Goal: Task Accomplishment & Management: Manage account settings

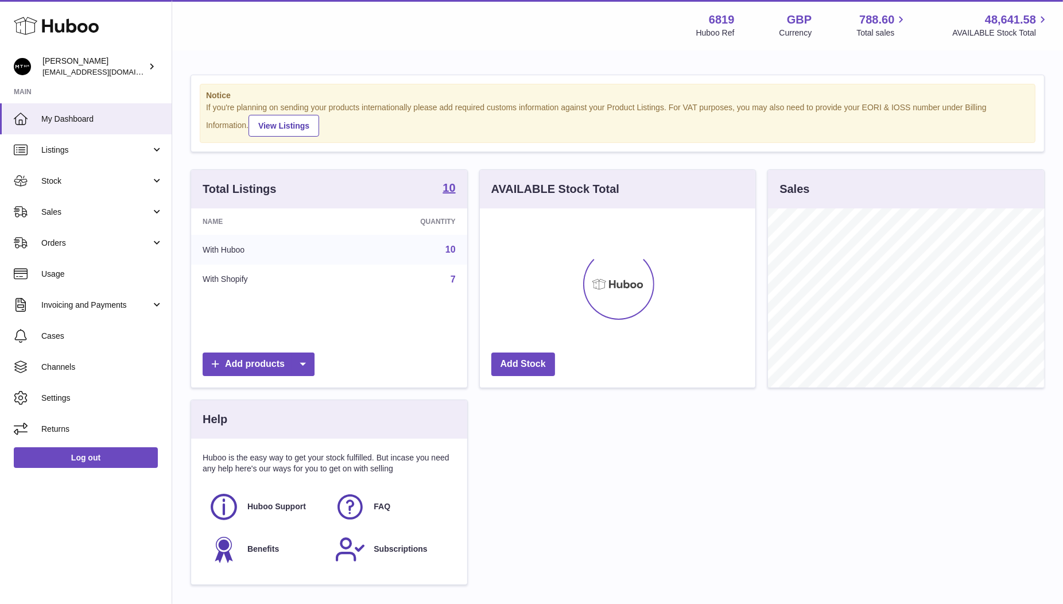
scroll to position [178, 276]
click at [62, 211] on span "Sales" at bounding box center [96, 212] width 110 height 11
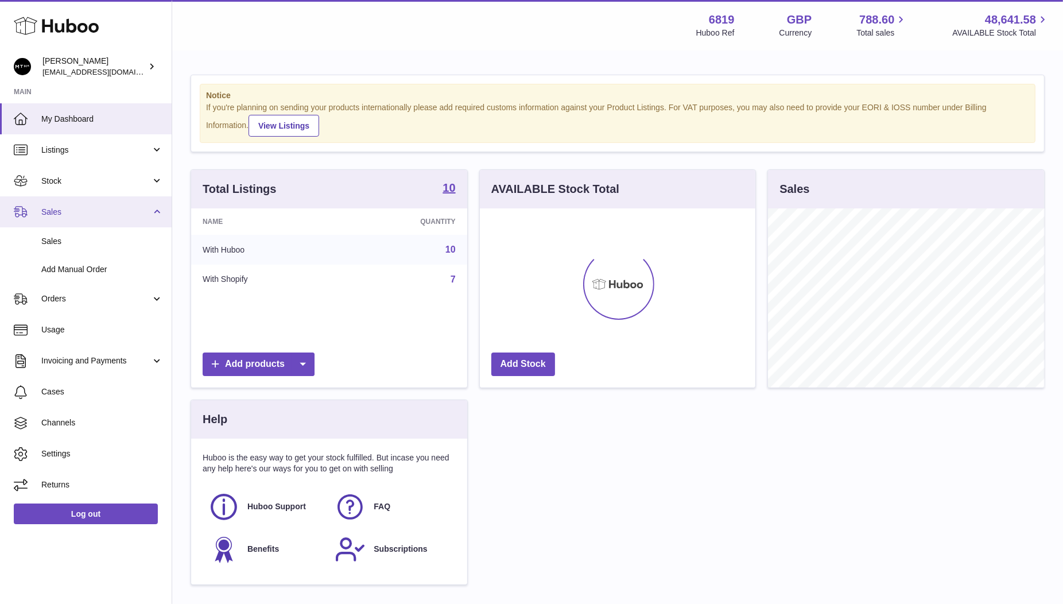
click at [62, 211] on span "Sales" at bounding box center [96, 212] width 110 height 11
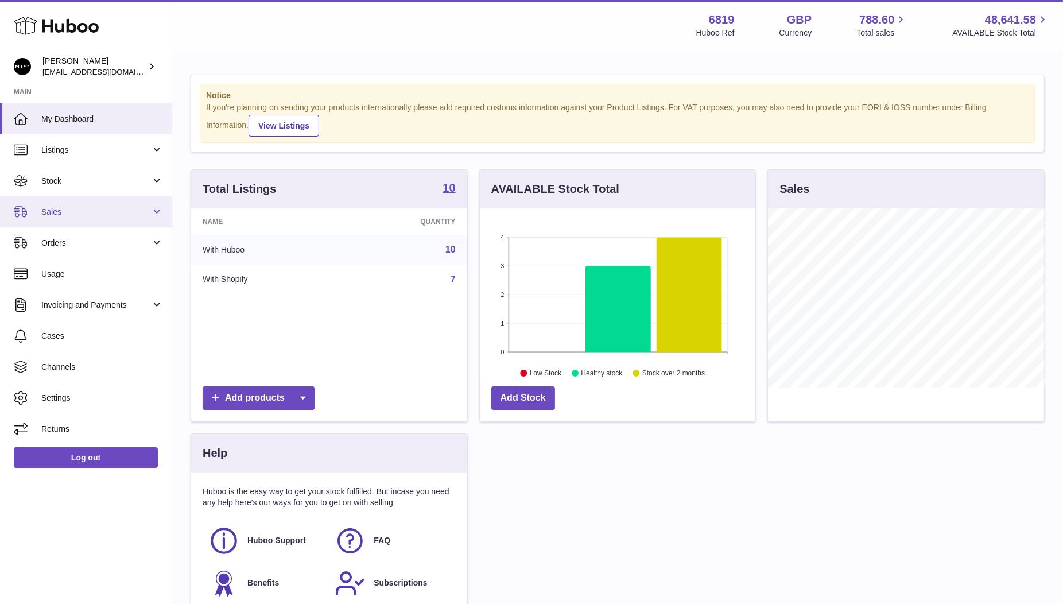
click at [67, 218] on link "Sales" at bounding box center [86, 211] width 172 height 31
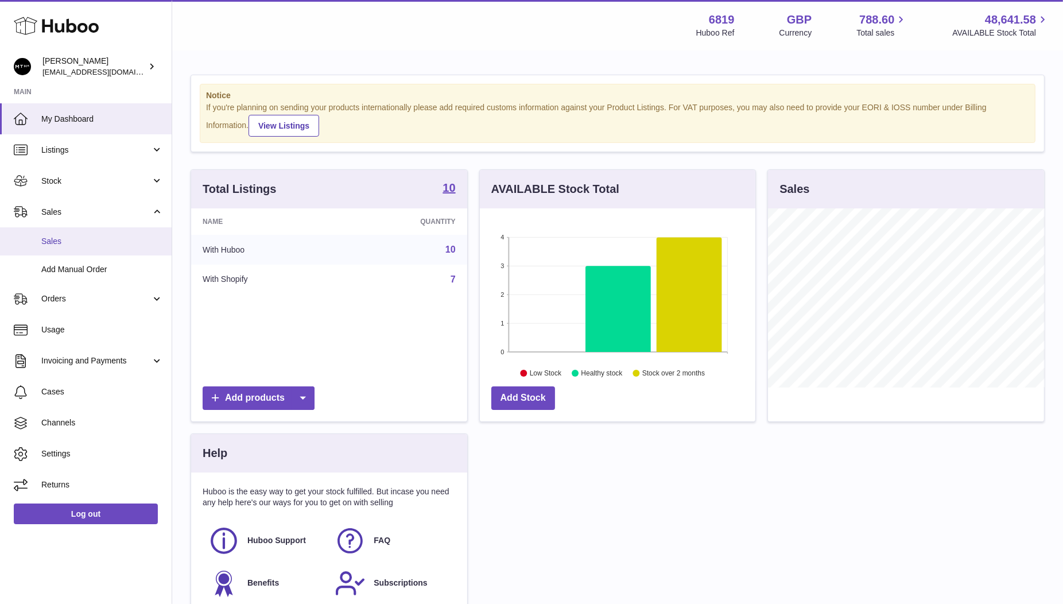
click at [69, 232] on link "Sales" at bounding box center [86, 241] width 172 height 28
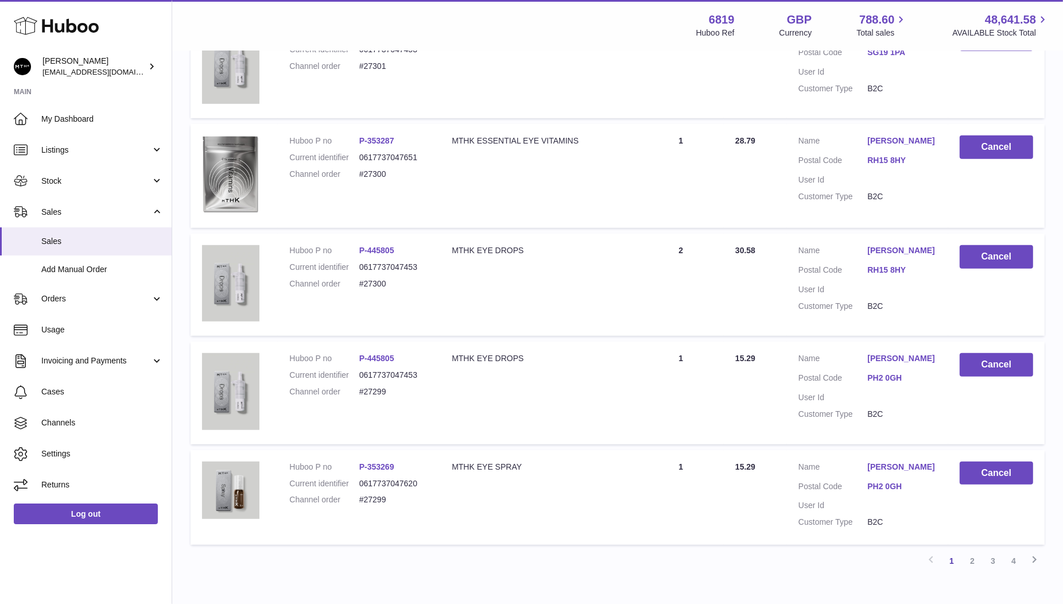
scroll to position [898, 0]
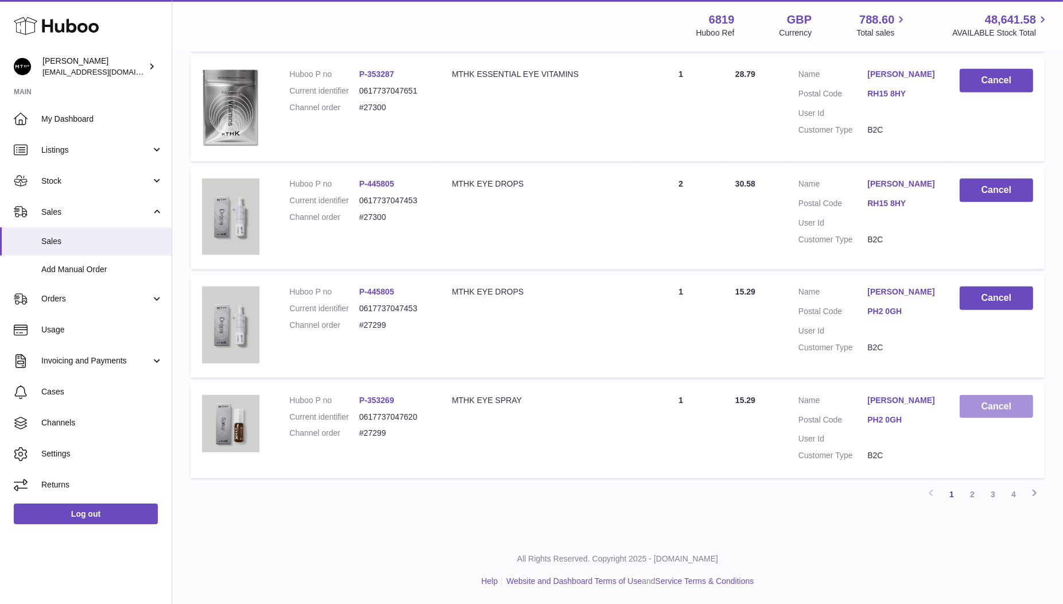
click at [985, 395] on button "Cancel" at bounding box center [995, 407] width 73 height 24
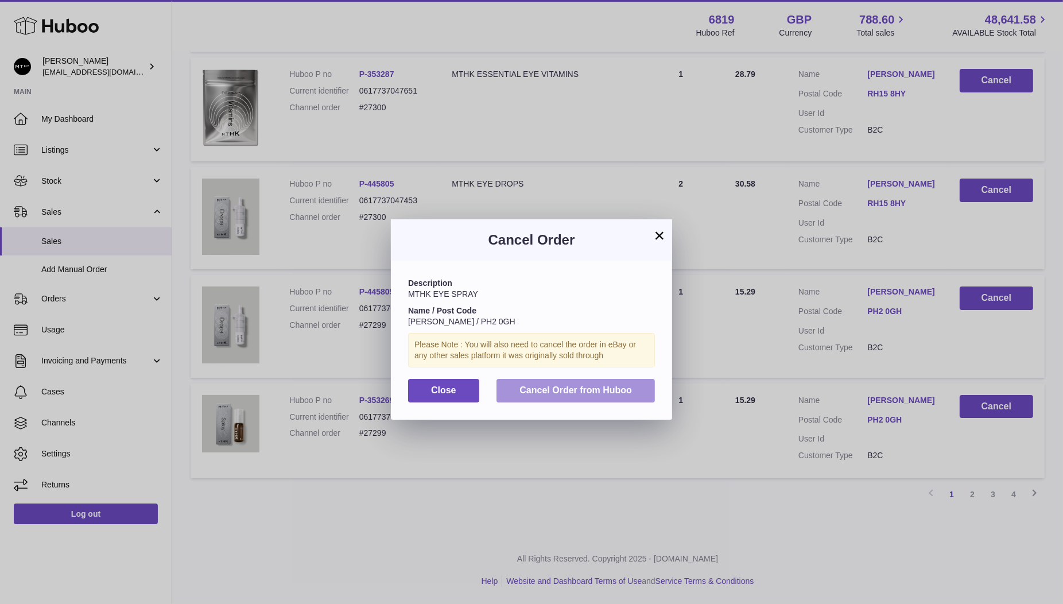
click at [600, 389] on span "Cancel Order from Huboo" at bounding box center [575, 390] width 112 height 10
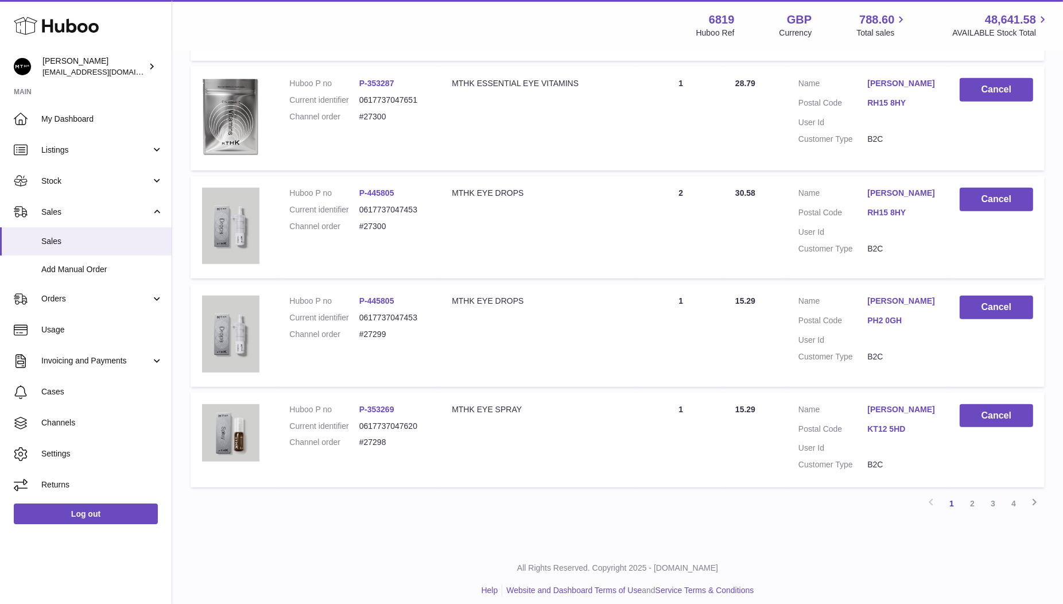
scroll to position [865, 0]
click at [986, 320] on button "Cancel" at bounding box center [995, 309] width 73 height 24
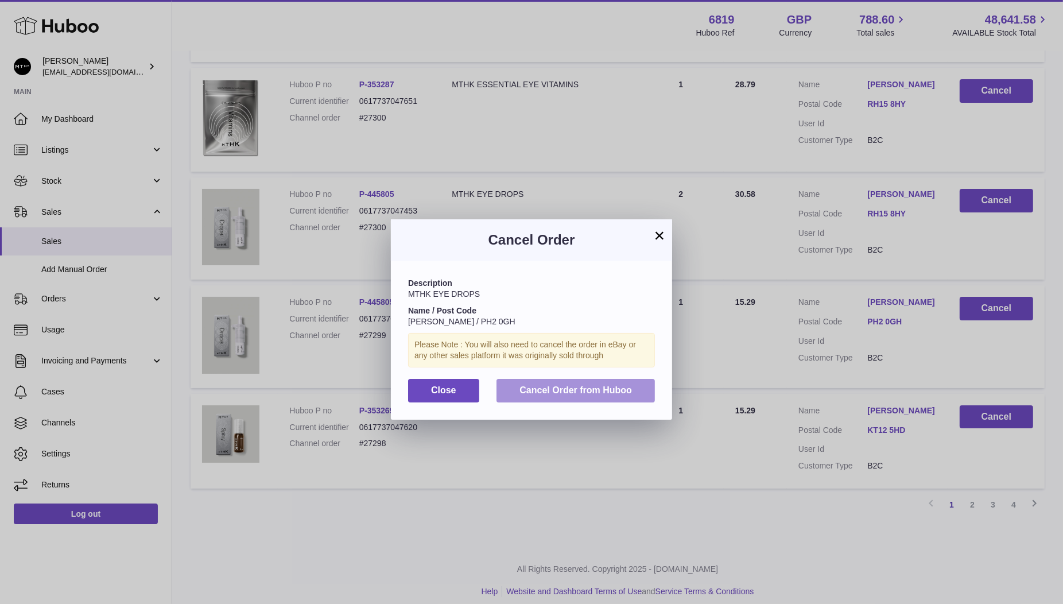
click at [563, 390] on span "Cancel Order from Huboo" at bounding box center [575, 390] width 112 height 10
